Goal: Task Accomplishment & Management: Use online tool/utility

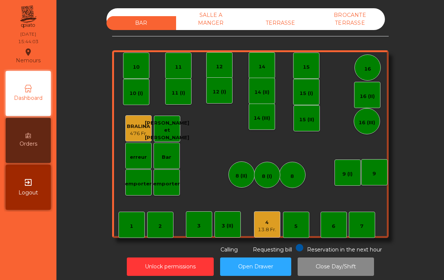
click at [262, 222] on div "4" at bounding box center [267, 223] width 18 height 8
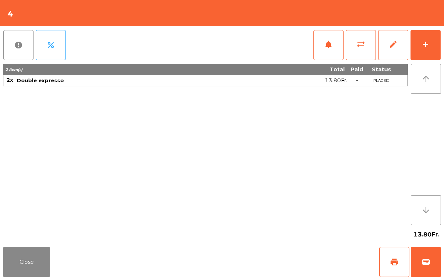
click at [420, 261] on button "wallet" at bounding box center [426, 262] width 30 height 30
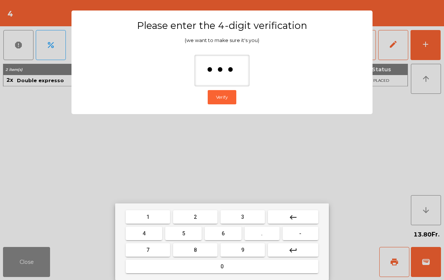
type input "****"
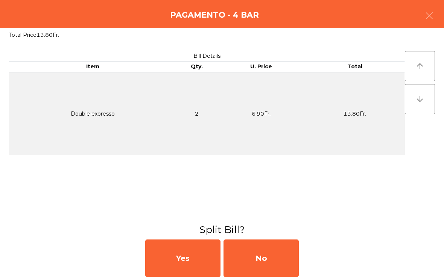
click at [285, 265] on div "No" at bounding box center [260, 259] width 75 height 38
click at [275, 260] on div "No" at bounding box center [260, 259] width 75 height 38
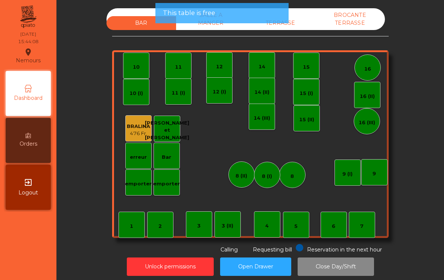
click at [297, 29] on div "TERRASSE" at bounding box center [281, 23] width 70 height 14
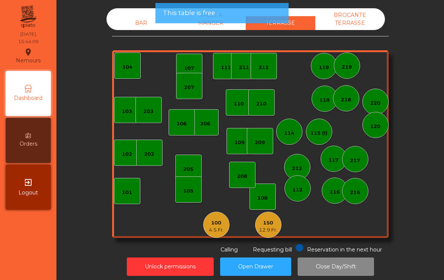
click at [271, 230] on div "12.9 Fr." at bounding box center [268, 231] width 18 height 8
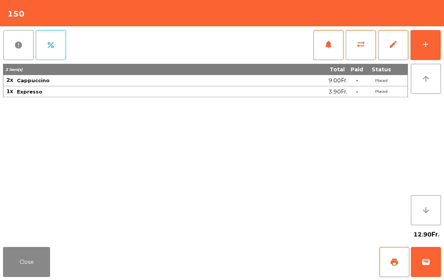
click at [356, 54] on button "sync_alt" at bounding box center [361, 45] width 30 height 30
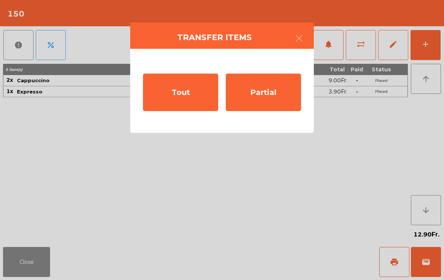
click at [173, 101] on div "Tout" at bounding box center [180, 93] width 75 height 38
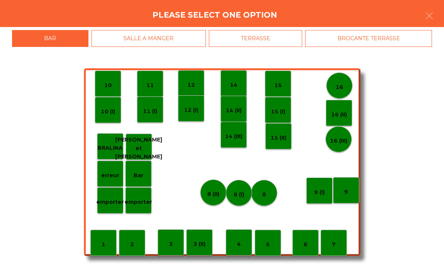
click at [130, 240] on div "2" at bounding box center [132, 243] width 26 height 26
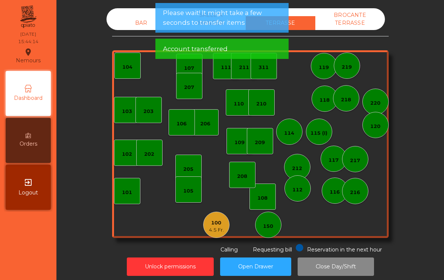
click at [215, 233] on div "4.5 Fr." at bounding box center [216, 231] width 15 height 8
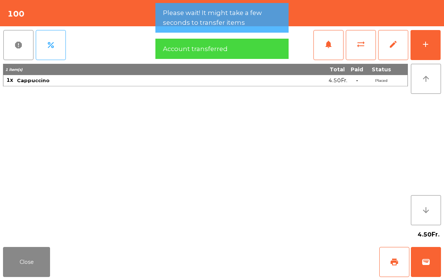
click at [424, 267] on button "wallet" at bounding box center [426, 262] width 30 height 30
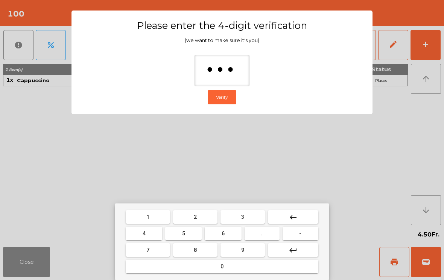
type input "****"
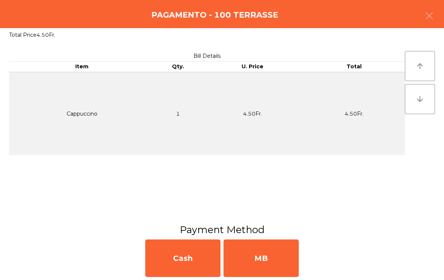
click at [295, 270] on div "MB" at bounding box center [260, 259] width 75 height 38
click at [275, 266] on button "Open Drawer" at bounding box center [255, 267] width 71 height 18
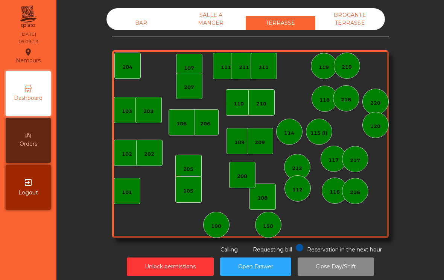
click at [148, 35] on div "BAR SALLE A MANGER TERRASSE BROCANTE TERRASSE 103 102 101 202 206 104 205 108 1…" at bounding box center [250, 131] width 276 height 246
click at [142, 26] on div "BAR" at bounding box center [141, 23] width 70 height 14
